Goal: Task Accomplishment & Management: Manage account settings

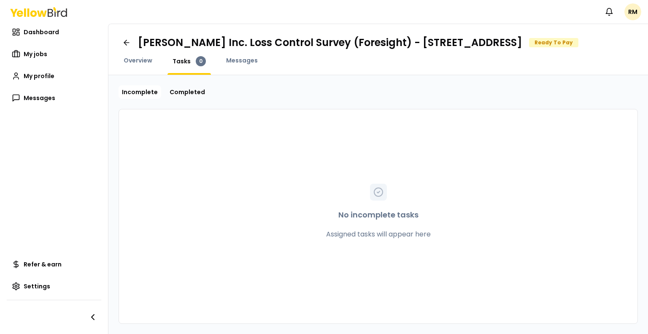
click at [149, 211] on div "No incomplete tasks Assigned tasks will appear here" at bounding box center [378, 216] width 519 height 214
click at [30, 55] on span "My jobs" at bounding box center [36, 54] width 24 height 8
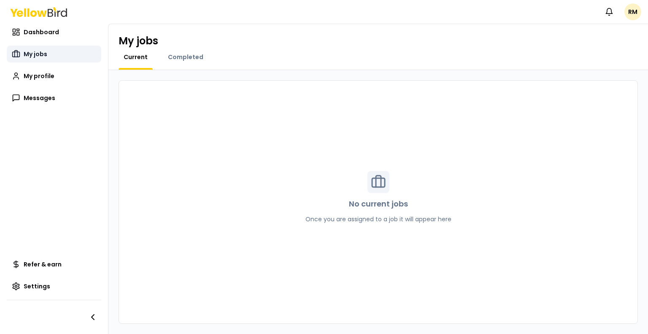
click at [37, 55] on span "My jobs" at bounding box center [36, 54] width 24 height 8
click at [191, 57] on span "Completed" at bounding box center [185, 57] width 35 height 8
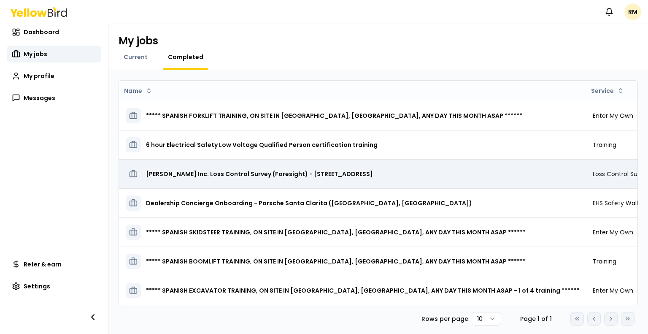
click at [197, 175] on h3 "[PERSON_NAME] Inc. Loss Control Survey (Foresight) - [STREET_ADDRESS]" at bounding box center [259, 173] width 227 height 15
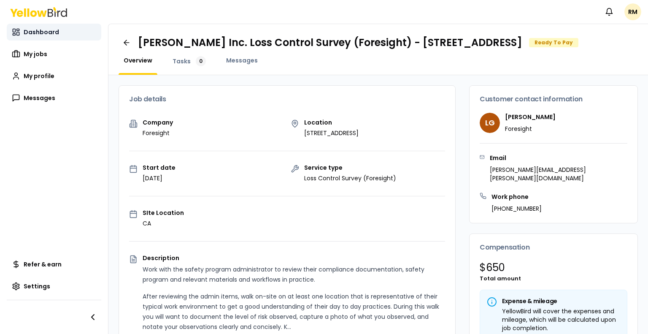
click at [42, 37] on link "Dashboard" at bounding box center [54, 32] width 95 height 17
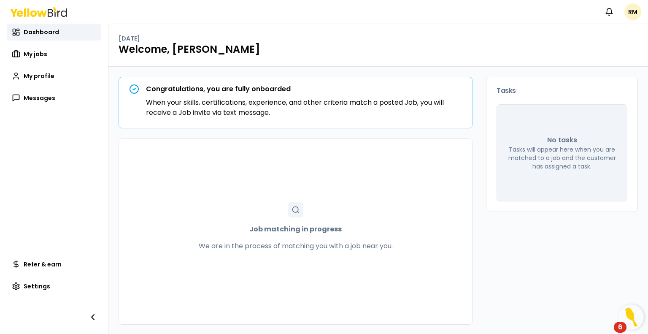
scroll to position [0, 0]
click at [292, 208] on icon at bounding box center [296, 209] width 8 height 8
click at [133, 89] on icon at bounding box center [134, 89] width 3 height 2
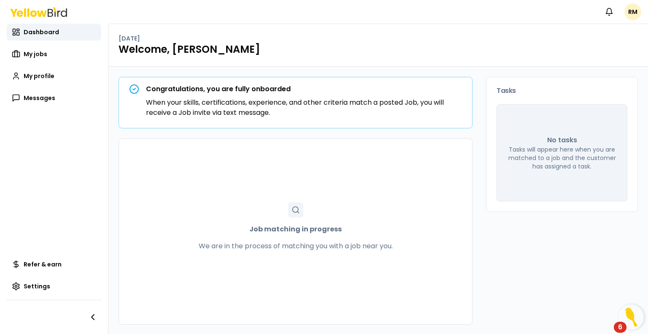
click at [336, 108] on p "When your skills, certifications, experience, and other criteria match a posted…" at bounding box center [304, 107] width 316 height 20
click at [35, 99] on span "Messages" at bounding box center [40, 98] width 32 height 8
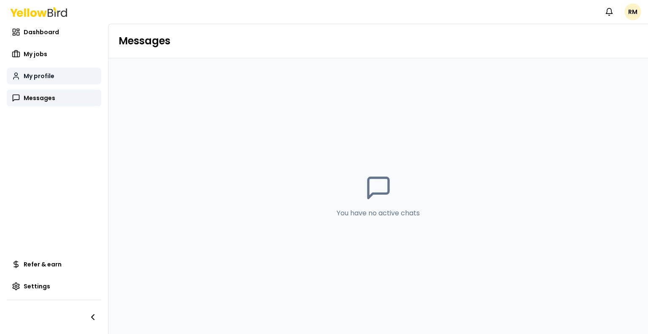
click at [32, 76] on span "My profile" at bounding box center [39, 76] width 31 height 8
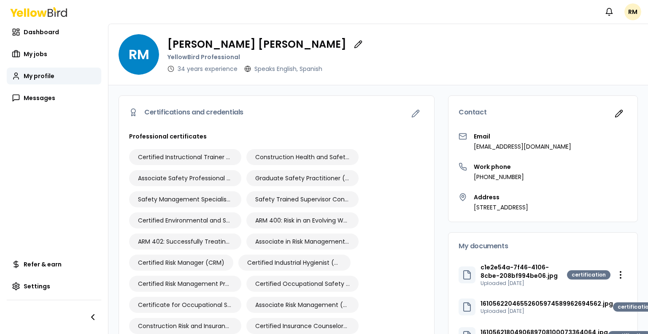
click at [139, 63] on span "RM" at bounding box center [139, 54] width 41 height 41
